Goal: Communication & Community: Answer question/provide support

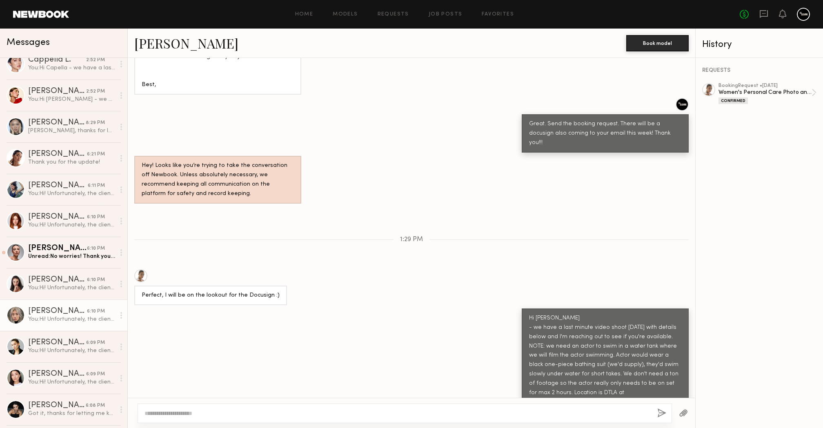
scroll to position [389, 0]
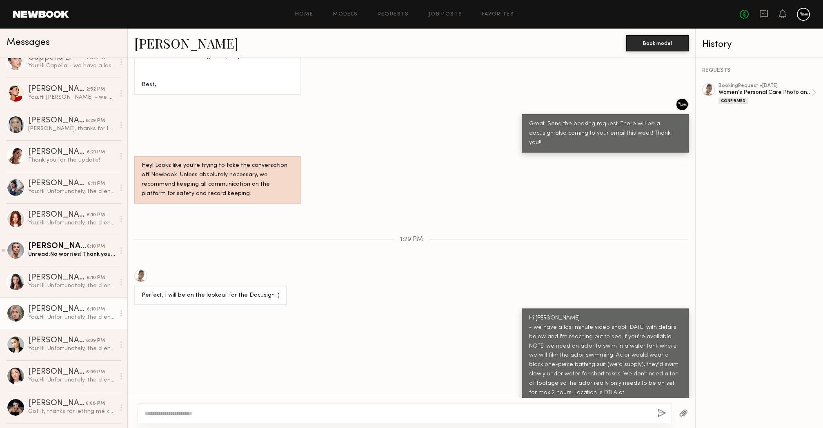
click at [56, 342] on div "[PERSON_NAME]" at bounding box center [57, 341] width 58 height 8
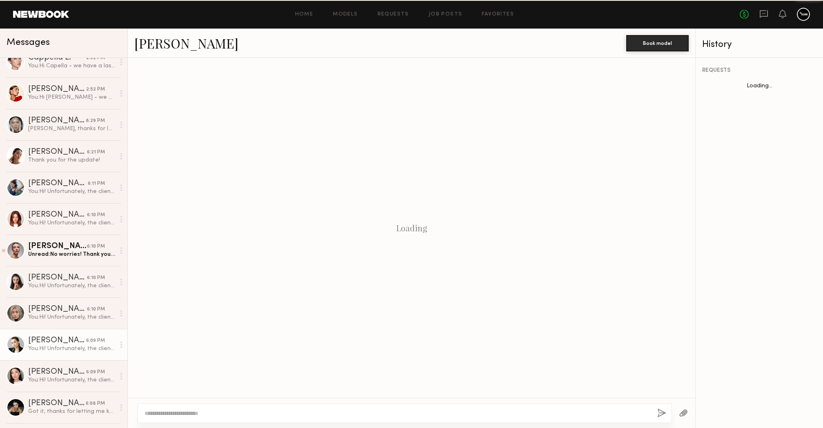
scroll to position [1127, 0]
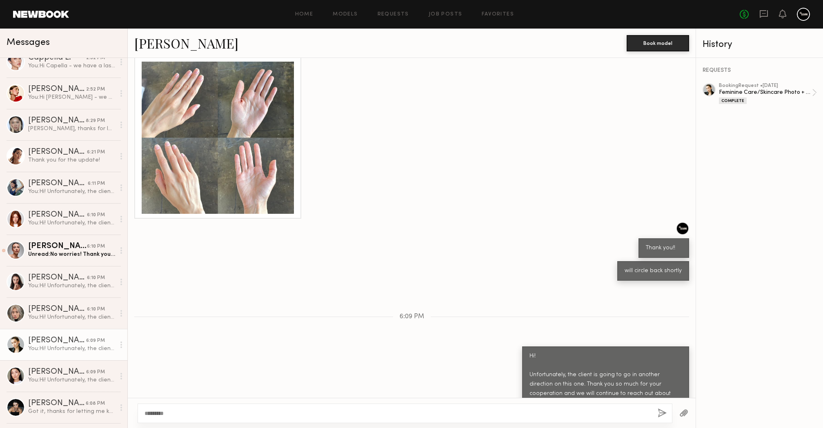
type textarea "*********"
click at [664, 413] on button "button" at bounding box center [662, 414] width 9 height 10
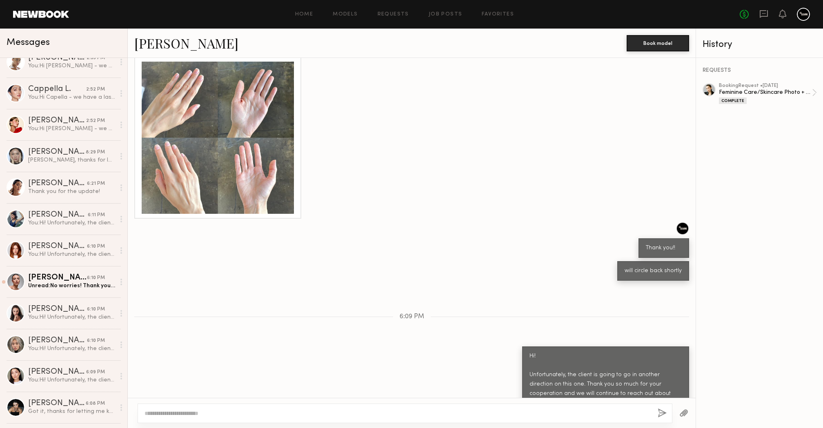
scroll to position [0, 0]
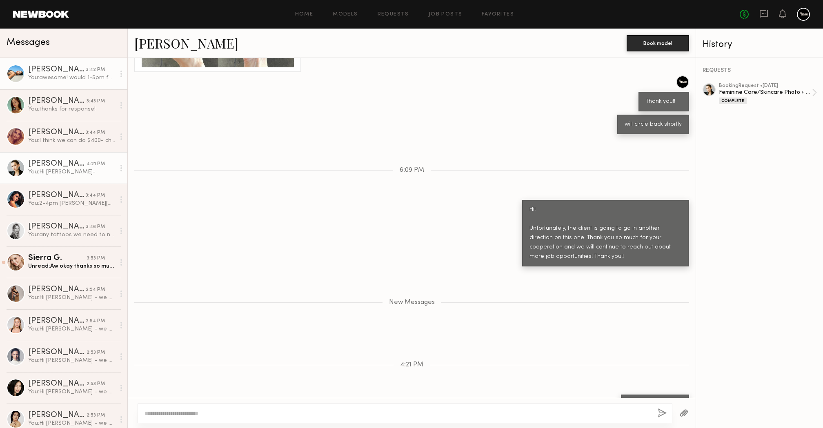
click at [76, 70] on div "[PERSON_NAME]" at bounding box center [57, 70] width 58 height 8
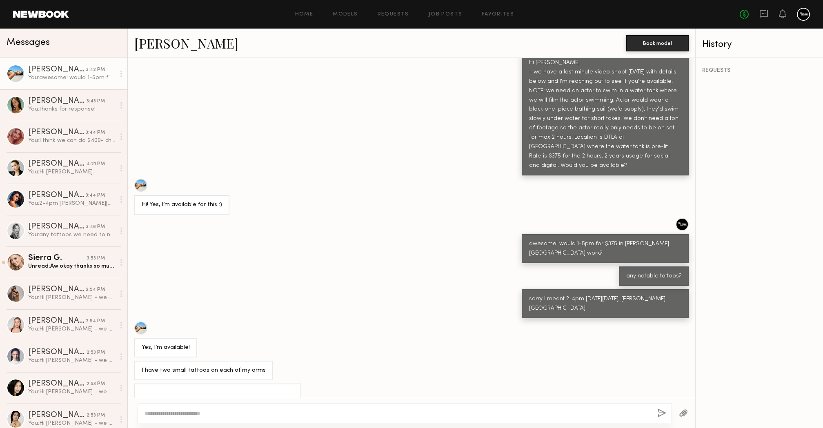
scroll to position [1719, 0]
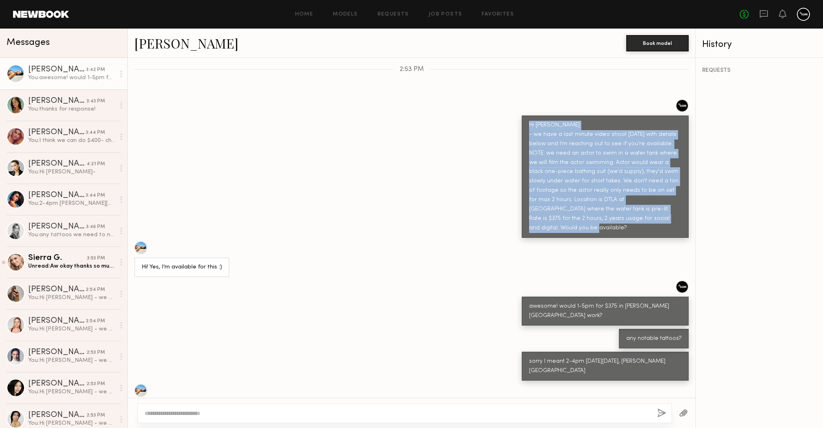
drag, startPoint x: 574, startPoint y: 143, endPoint x: 495, endPoint y: 78, distance: 102.4
click at [495, 99] on div "Hi [PERSON_NAME] - we have a last minute video shoot [DATE] with details below …" at bounding box center [412, 168] width 568 height 139
click at [572, 121] on div "Hi [PERSON_NAME] - we have a last minute video shoot [DATE] with details below …" at bounding box center [605, 177] width 152 height 112
drag, startPoint x: 617, startPoint y: 175, endPoint x: 520, endPoint y: 100, distance: 122.8
click at [522, 116] on div "Hi [PERSON_NAME] - we have a last minute video shoot [DATE] with details below …" at bounding box center [605, 177] width 167 height 123
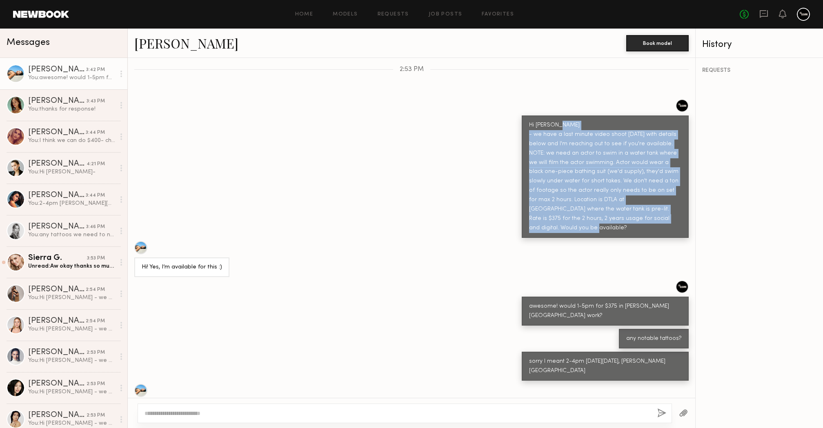
copy div "- we have a last minute video shoot on Monday with details below and I'm reachi…"
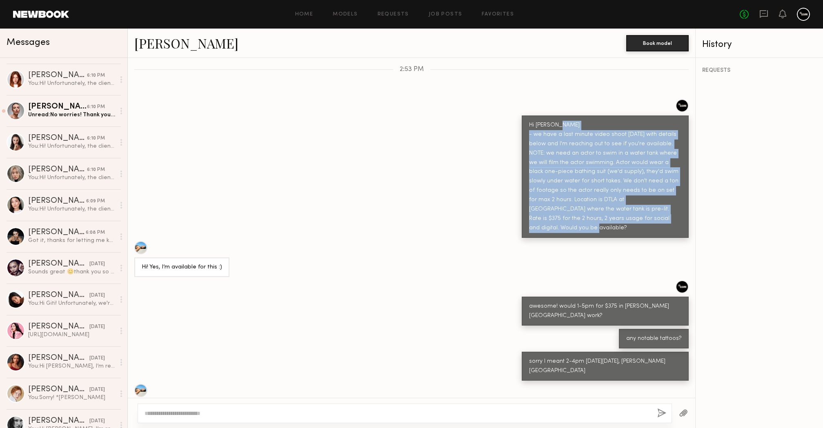
scroll to position [0, 0]
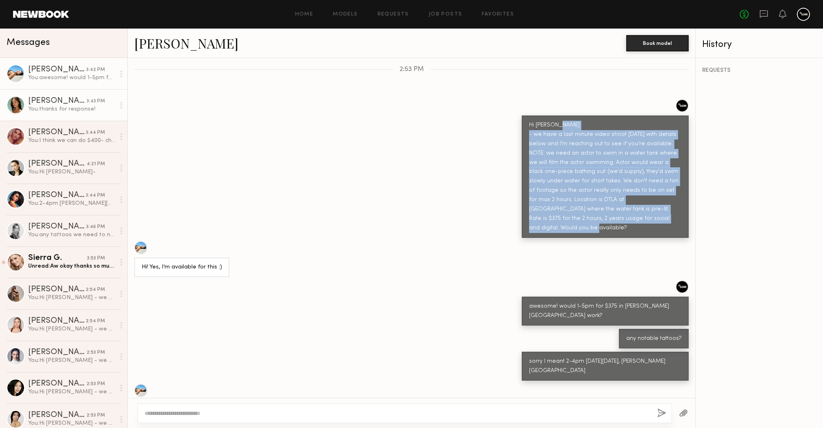
click at [68, 110] on div "You: thanks for response!" at bounding box center [71, 109] width 87 height 8
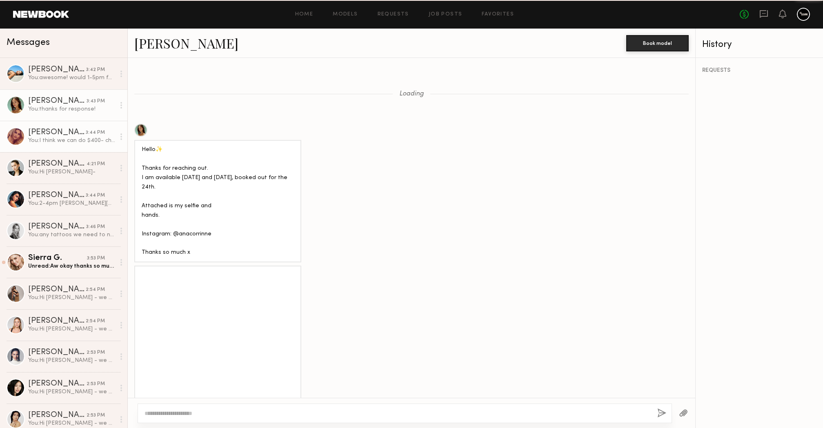
scroll to position [1010, 0]
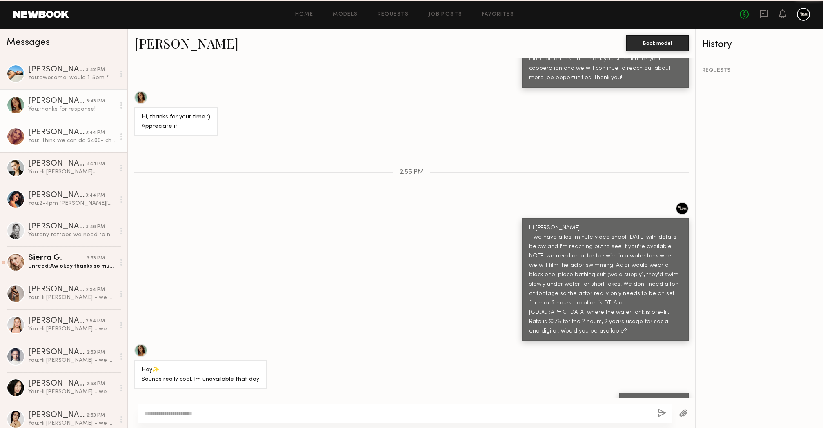
click at [64, 134] on div "[PERSON_NAME]" at bounding box center [57, 133] width 58 height 8
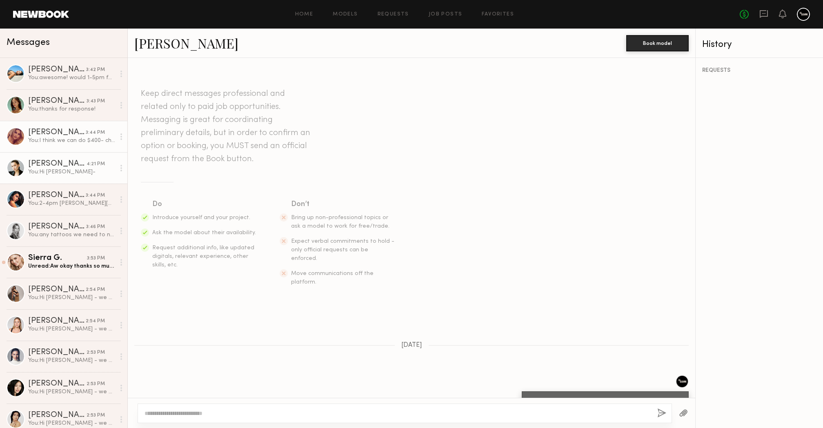
scroll to position [1947, 0]
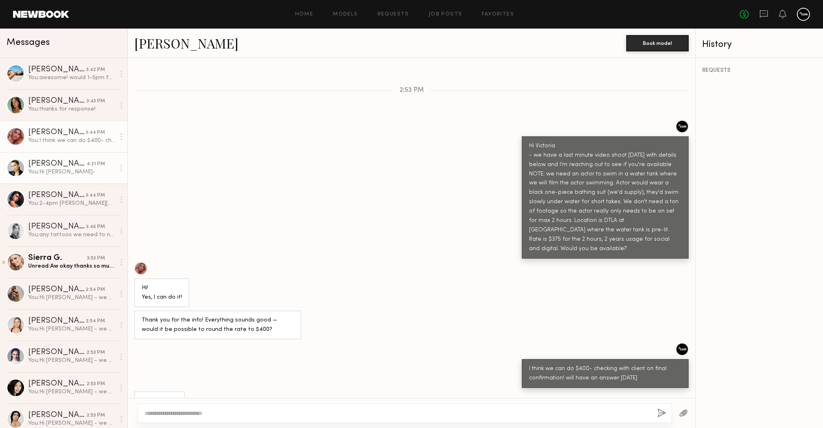
click at [62, 161] on div "[PERSON_NAME]" at bounding box center [57, 164] width 58 height 8
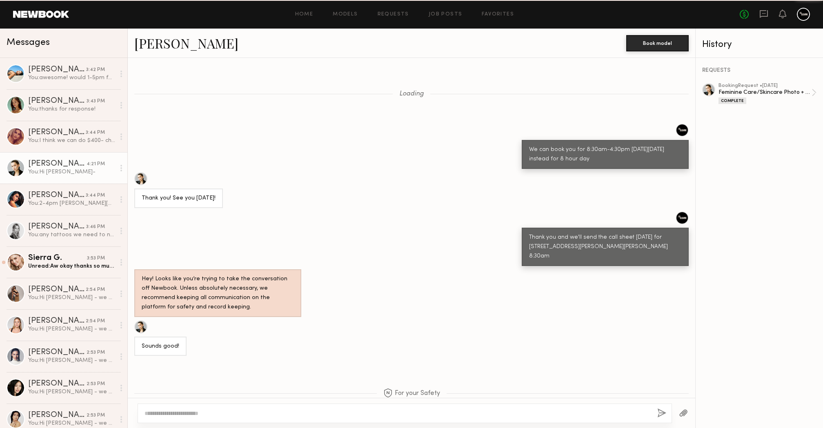
scroll to position [1212, 0]
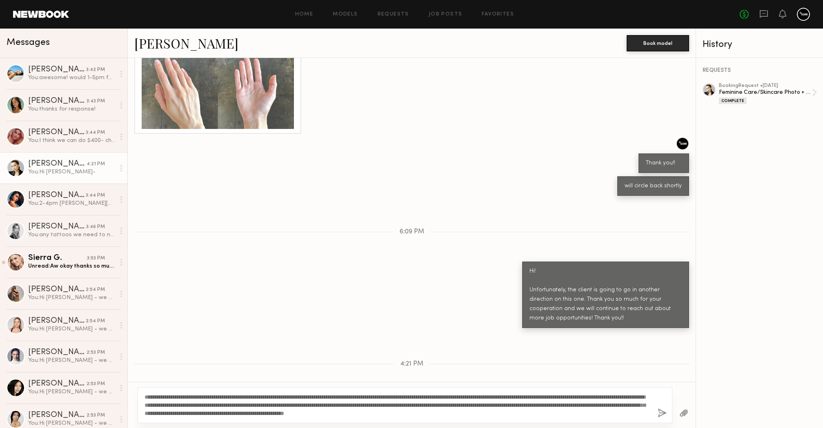
click at [188, 417] on textarea "**********" at bounding box center [398, 405] width 507 height 25
type textarea "**********"
click at [665, 412] on button "button" at bounding box center [662, 414] width 9 height 10
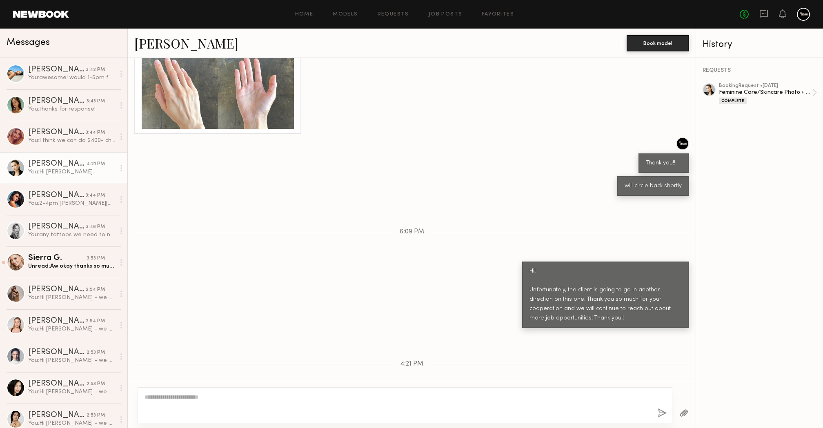
scroll to position [1319, 0]
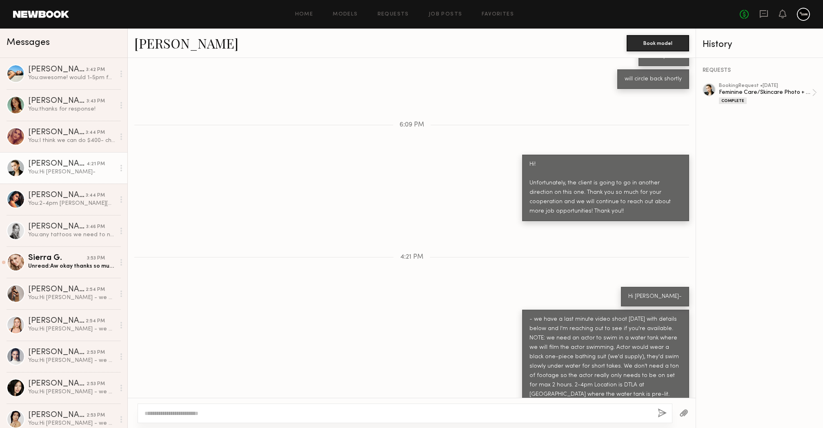
click at [566, 339] on div "- we have a last minute video shoot [DATE] with details below and I'm reaching …" at bounding box center [606, 366] width 152 height 103
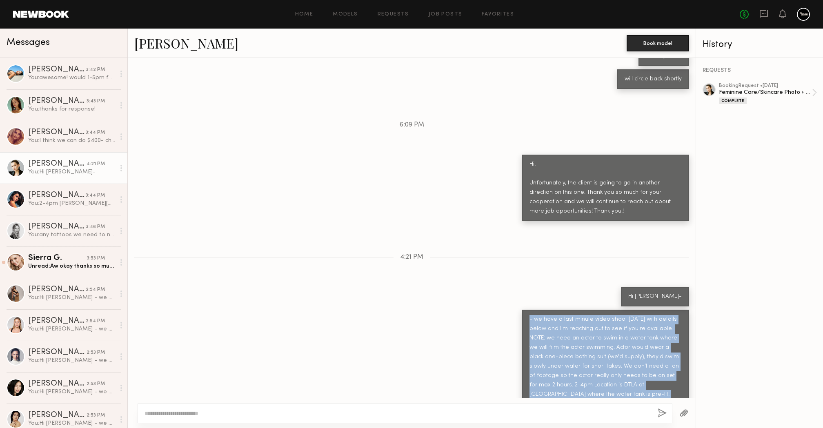
click at [566, 339] on div "- we have a last minute video shoot [DATE] with details below and I'm reaching …" at bounding box center [606, 366] width 152 height 103
copy div "- we have a last minute video shoot [DATE] with details below and I'm reaching …"
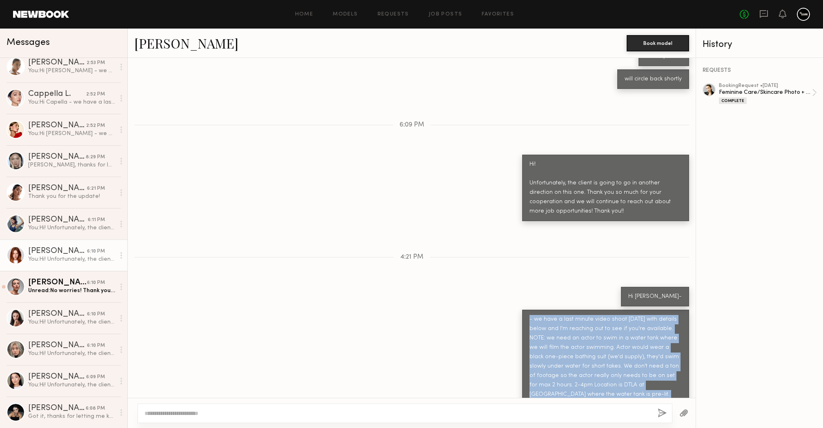
scroll to position [388, 0]
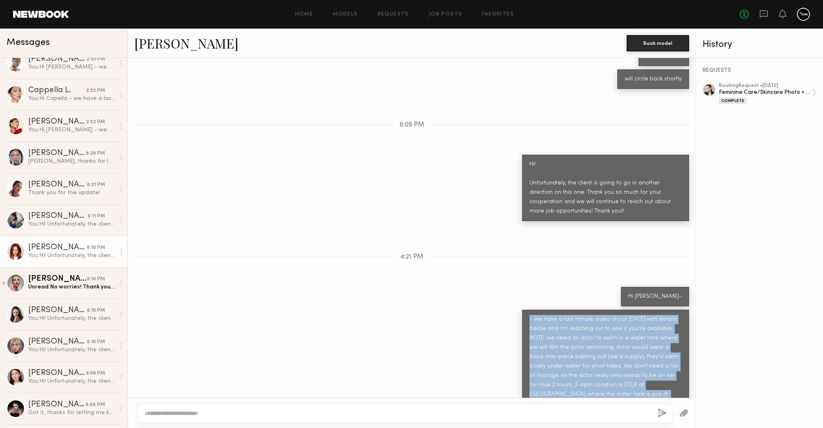
click at [58, 286] on div "Unread: No worries! Thank you so much for the update:)" at bounding box center [71, 287] width 87 height 8
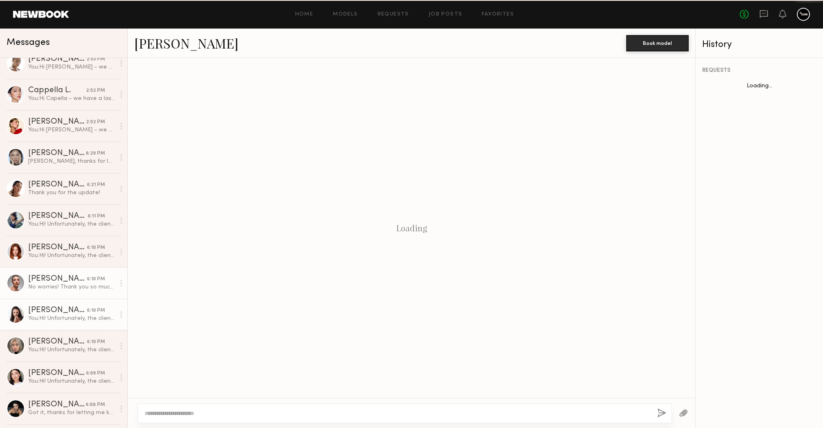
scroll to position [1274, 0]
click at [56, 313] on div "Anastasiia S." at bounding box center [57, 311] width 59 height 8
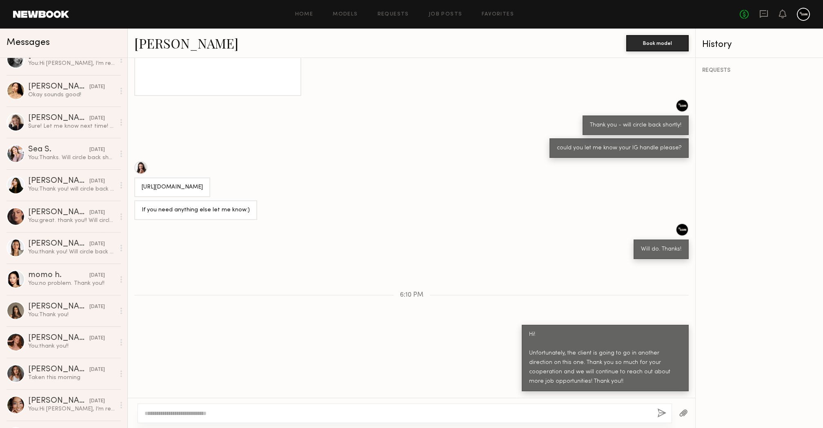
scroll to position [929, 0]
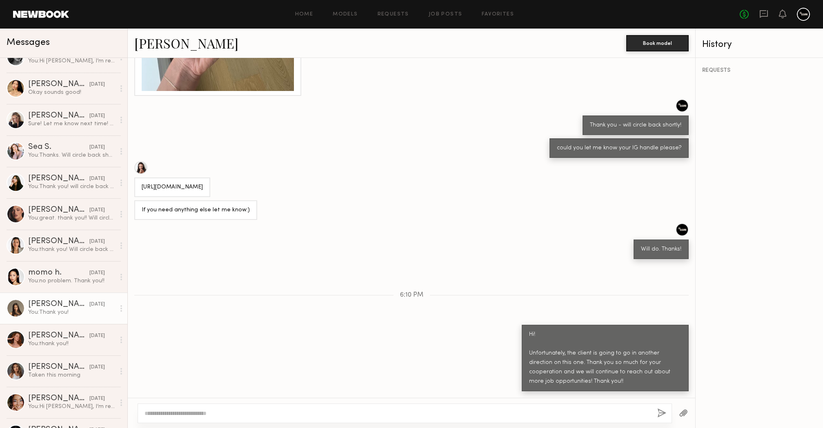
click at [54, 302] on div "[PERSON_NAME]" at bounding box center [58, 305] width 61 height 8
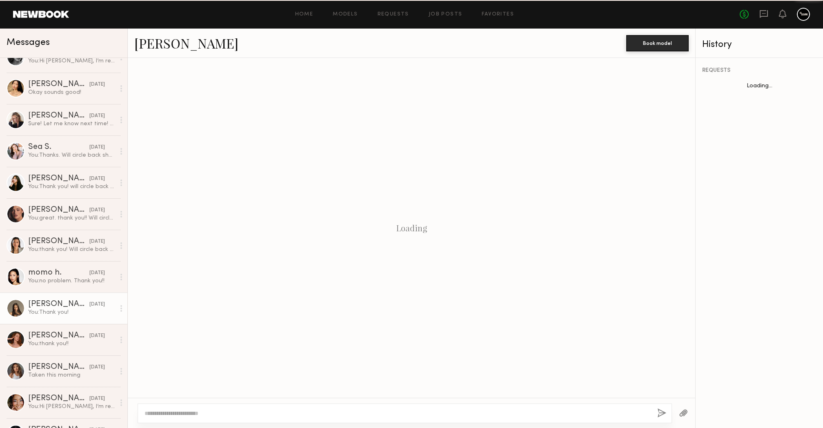
scroll to position [1043, 0]
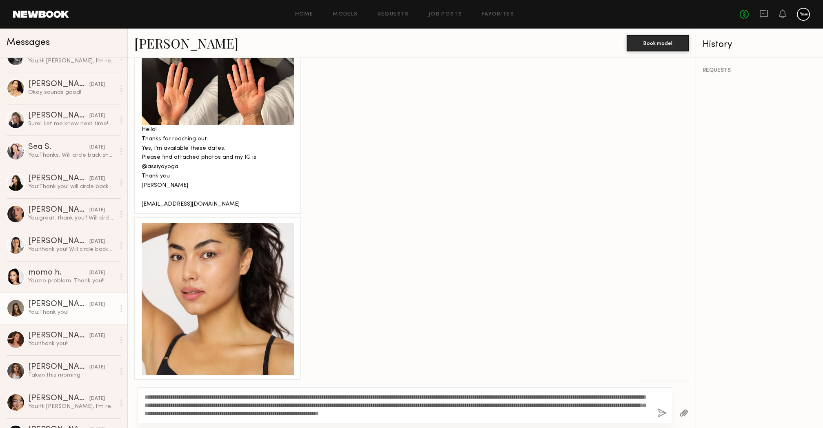
type textarea "**********"
click at [661, 415] on button "button" at bounding box center [662, 414] width 9 height 10
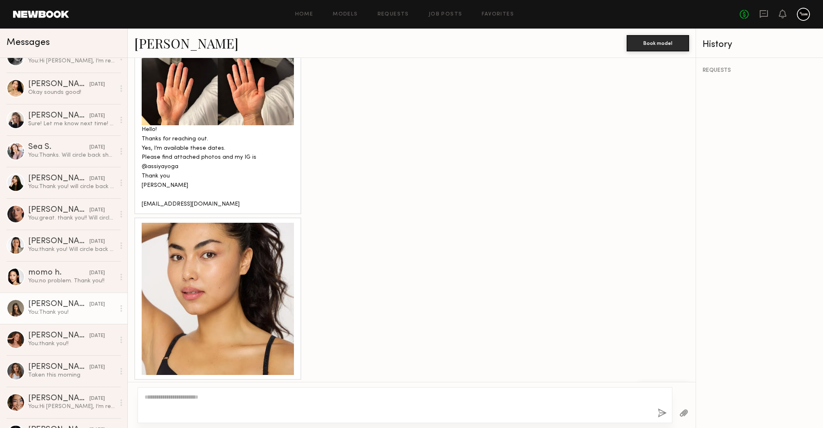
scroll to position [0, 0]
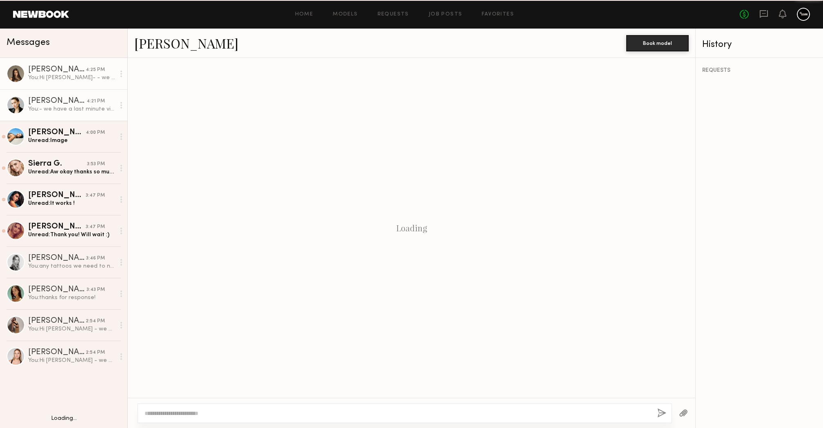
scroll to position [1142, 0]
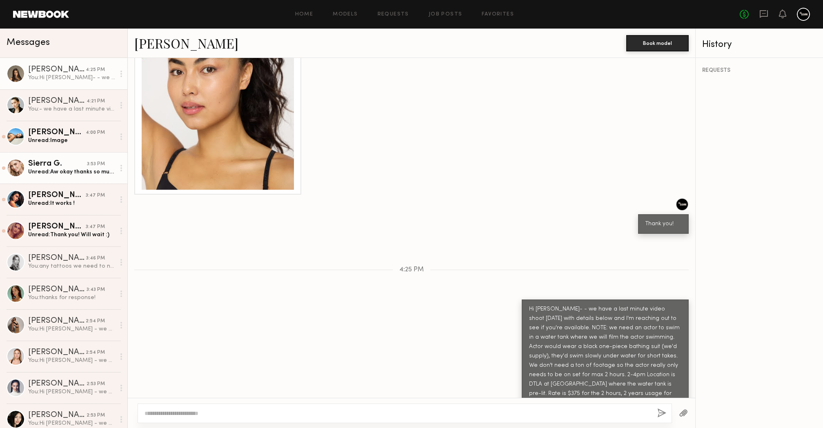
click at [67, 141] on div "Unread: Image" at bounding box center [71, 141] width 87 height 8
click at [62, 163] on div "Sierra G." at bounding box center [57, 164] width 59 height 8
click at [59, 189] on link "[PERSON_NAME] 3:47 PM Unread: It works !" at bounding box center [63, 199] width 127 height 31
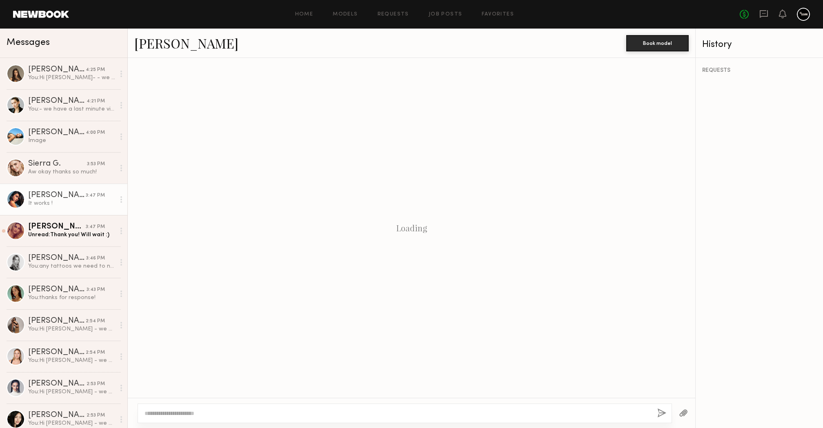
scroll to position [860, 0]
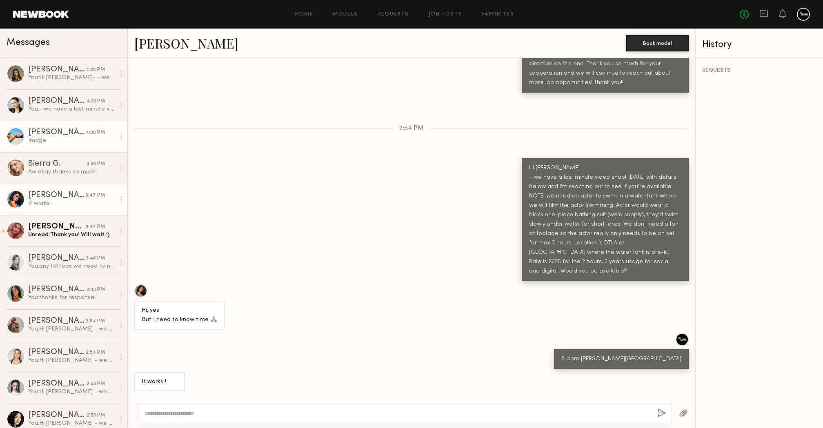
click at [70, 131] on div "[PERSON_NAME]" at bounding box center [57, 133] width 58 height 8
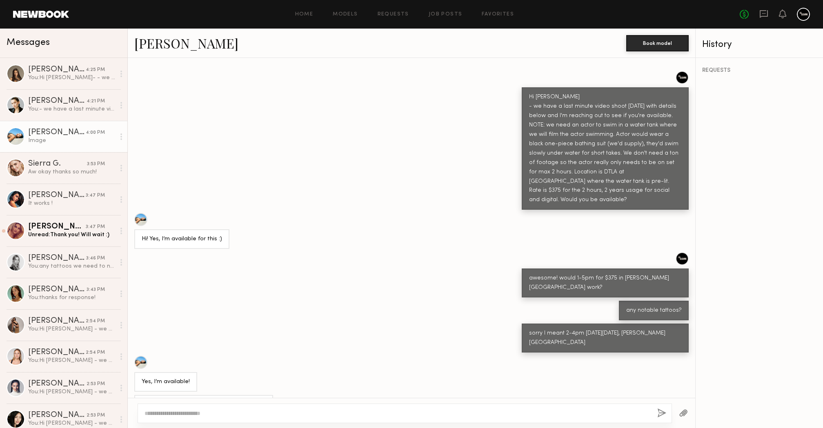
scroll to position [139, 0]
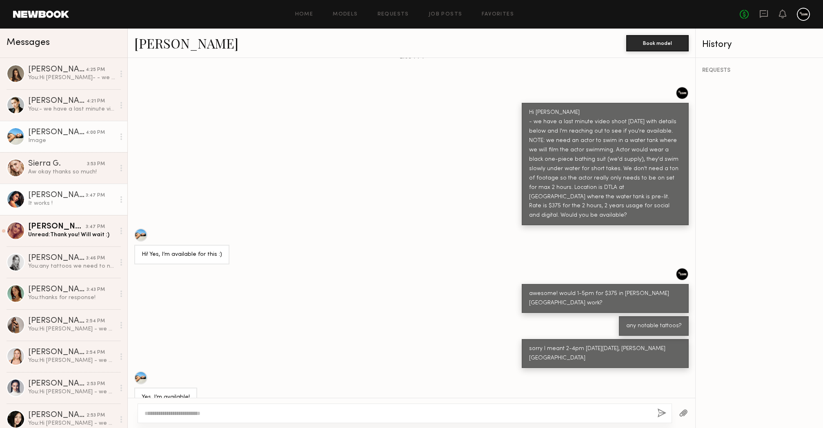
click at [42, 201] on div "It works !" at bounding box center [71, 204] width 87 height 8
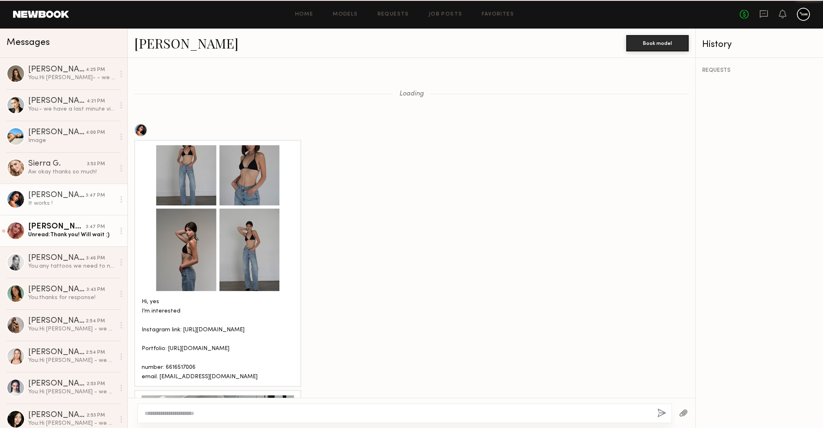
scroll to position [860, 0]
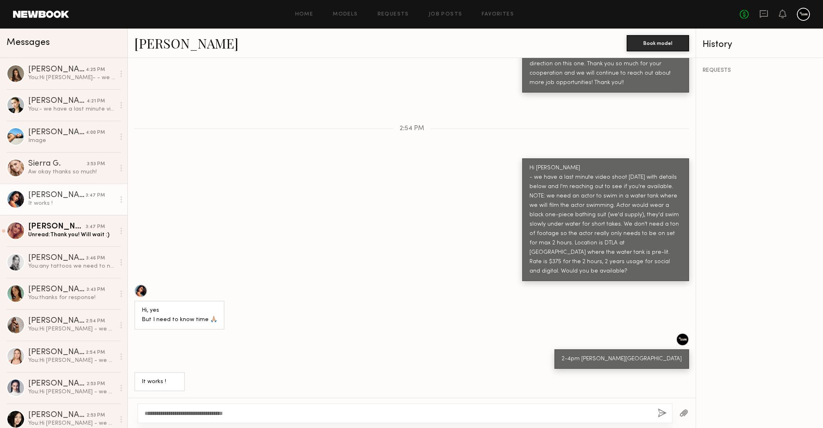
type textarea "**********"
click at [662, 410] on button "button" at bounding box center [662, 414] width 9 height 10
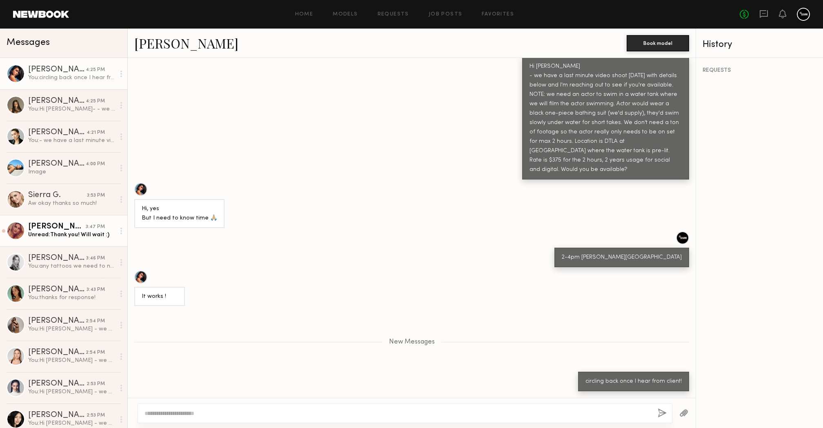
click at [74, 241] on link "[PERSON_NAME] 3:47 PM Unread: Thank you! Will wait :)" at bounding box center [63, 230] width 127 height 31
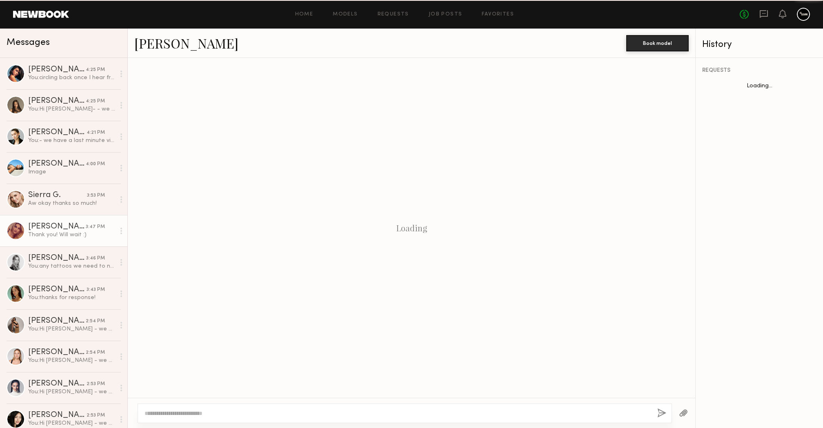
scroll to position [451, 0]
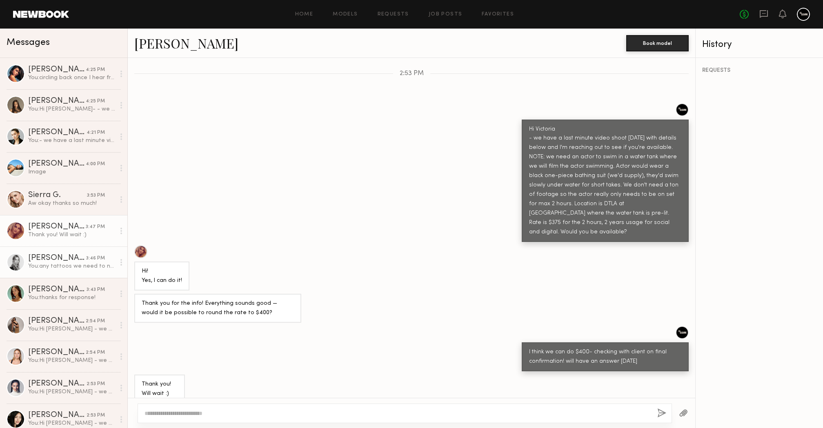
click at [66, 270] on div "You: any tattoos we need to note?" at bounding box center [71, 267] width 87 height 8
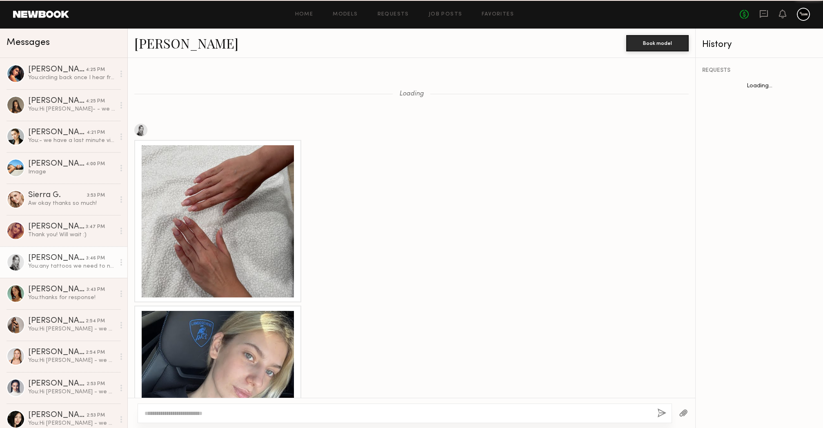
scroll to position [727, 0]
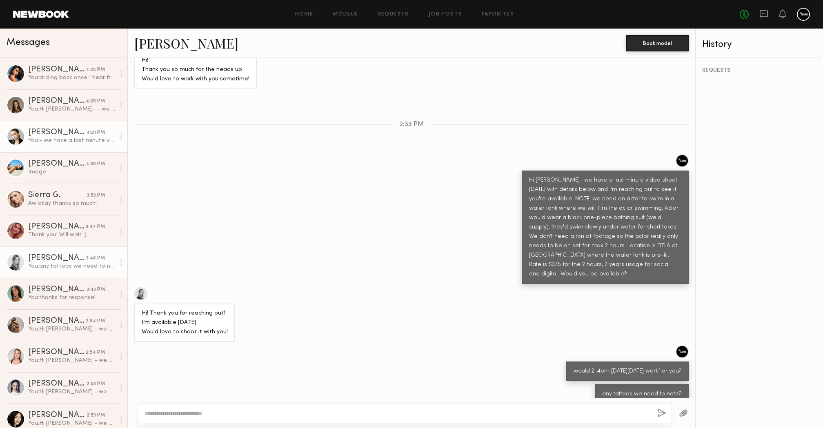
click at [48, 139] on div "You: - we have a last minute video shoot [DATE] with details below and I'm reac…" at bounding box center [71, 141] width 87 height 8
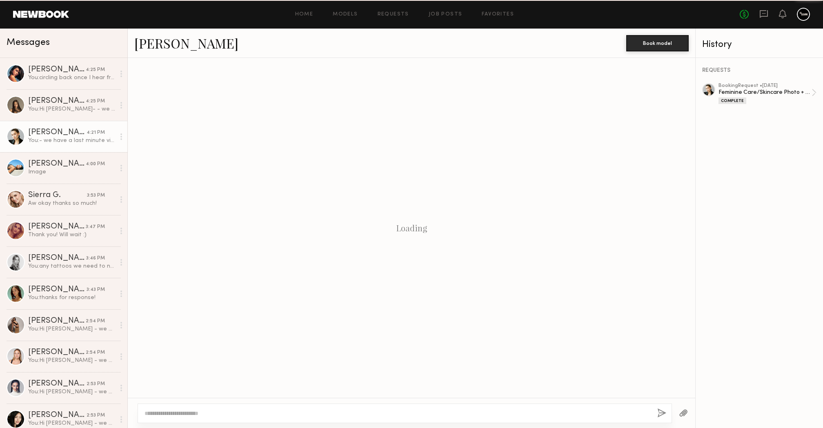
scroll to position [1231, 0]
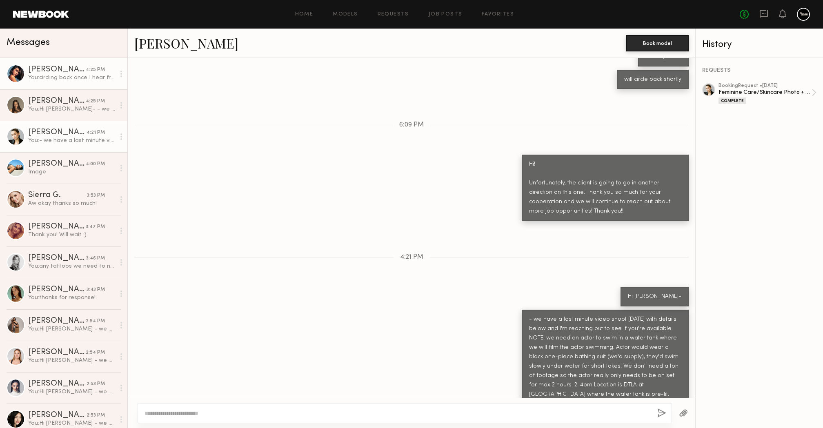
click at [67, 77] on div "You: circling back once I hear from client!" at bounding box center [71, 78] width 87 height 8
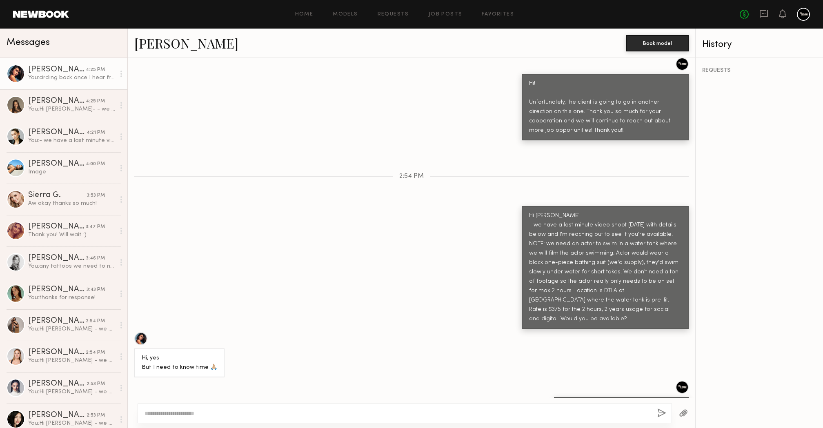
scroll to position [899, 0]
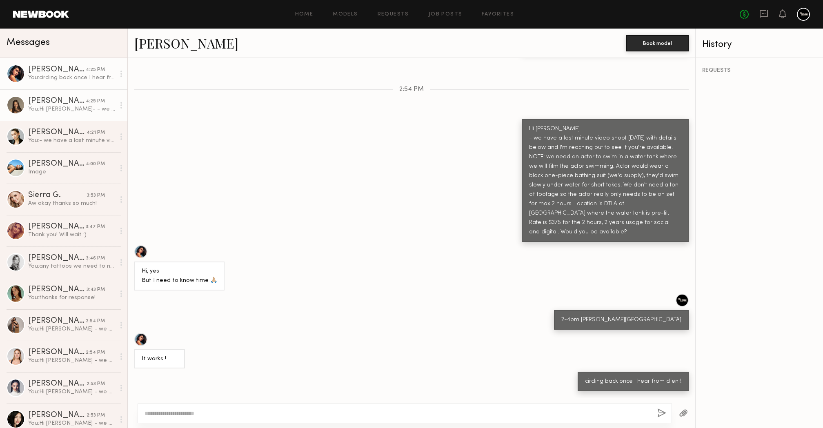
click at [39, 93] on link "[PERSON_NAME] 4:25 PM You: Hi Assiya- - we have a last minute video shoot [DATE…" at bounding box center [63, 104] width 127 height 31
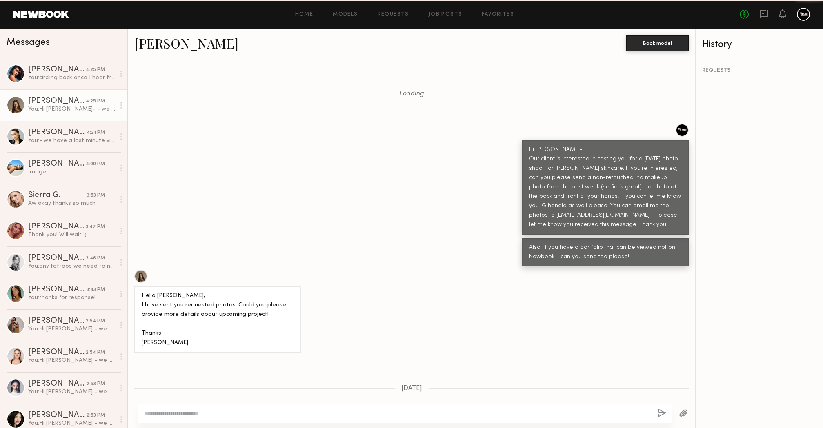
scroll to position [2555, 0]
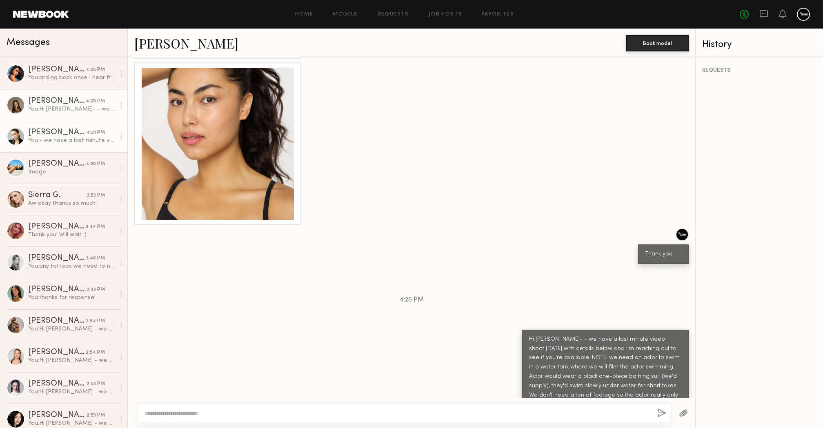
click at [64, 136] on div "[PERSON_NAME]" at bounding box center [57, 133] width 58 height 8
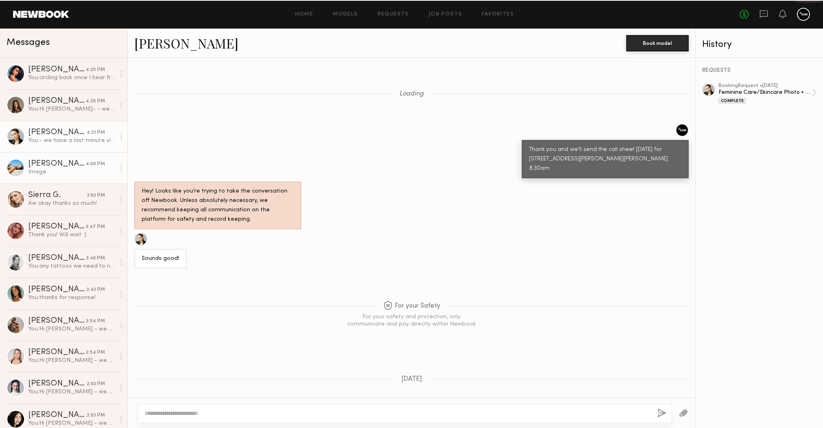
scroll to position [1231, 0]
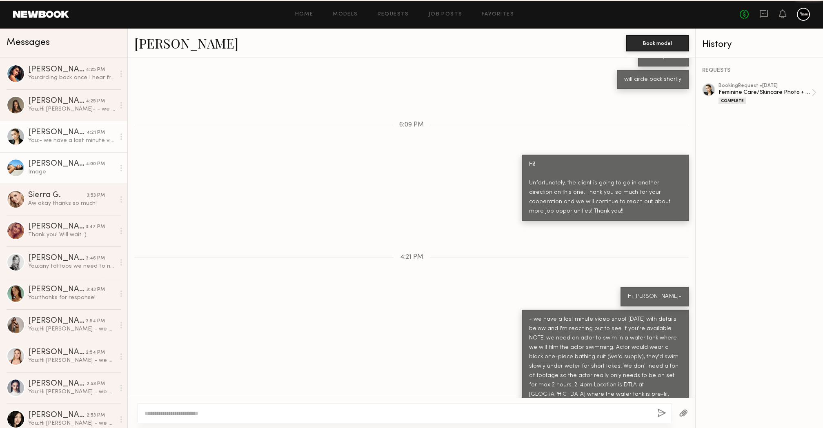
click at [58, 165] on div "[PERSON_NAME]" at bounding box center [57, 164] width 58 height 8
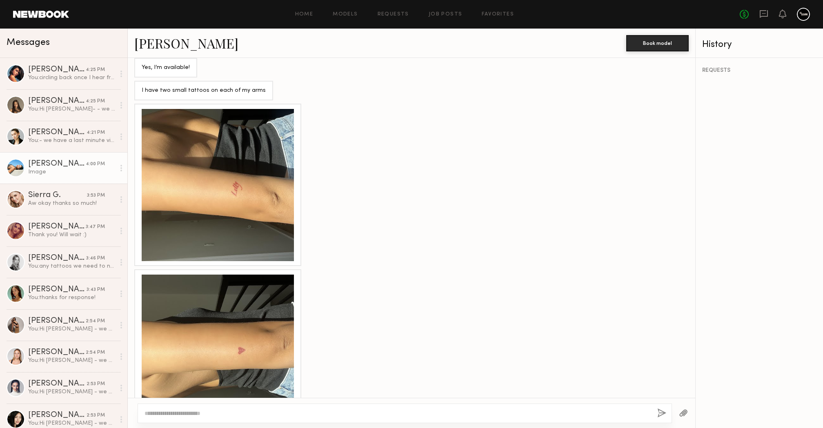
scroll to position [473, 0]
